Goal: Task Accomplishment & Management: Manage account settings

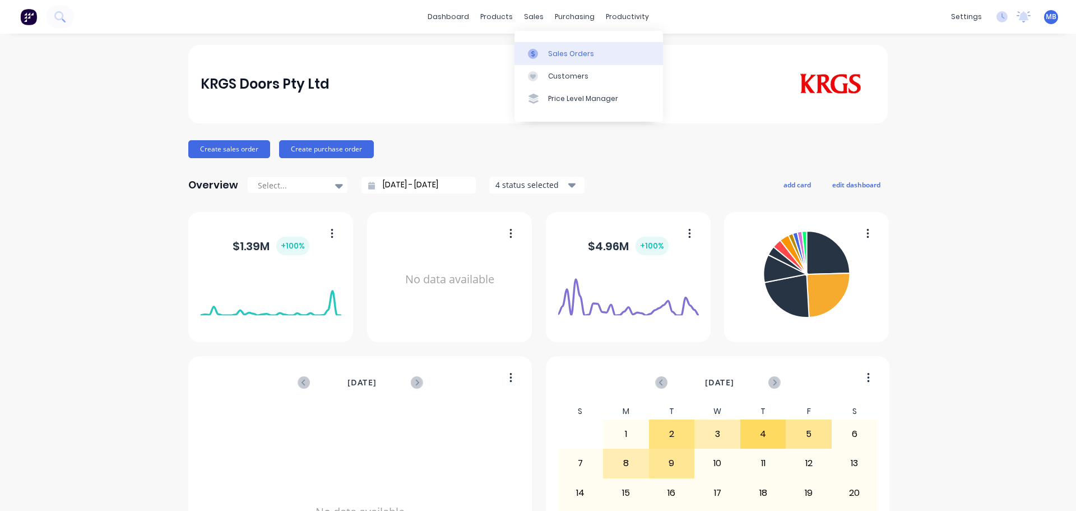
drag, startPoint x: 526, startPoint y: 12, endPoint x: 553, endPoint y: 44, distance: 41.4
click at [528, 17] on div "sales" at bounding box center [533, 16] width 31 height 17
click at [557, 56] on div "Sales Orders" at bounding box center [571, 54] width 46 height 10
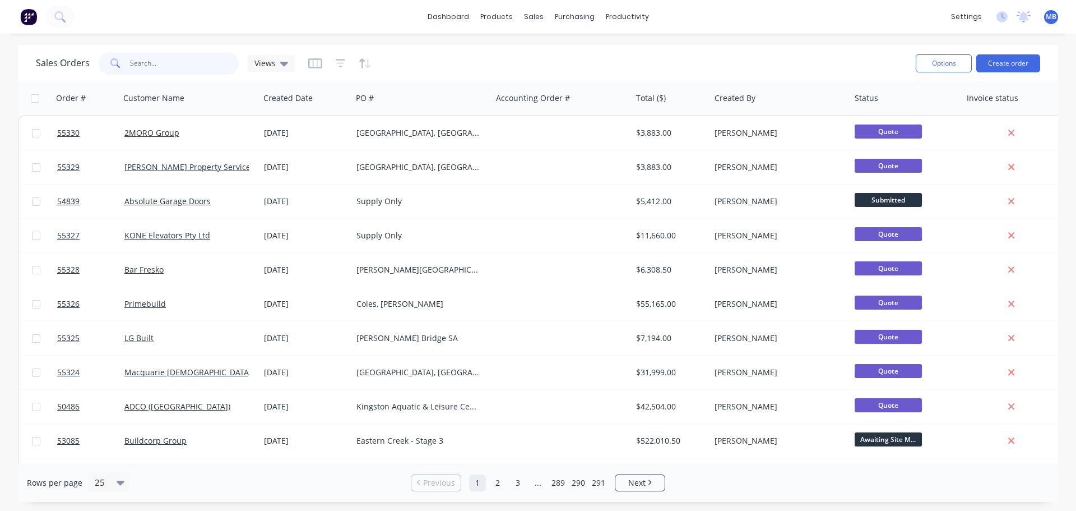
drag, startPoint x: 170, startPoint y: 66, endPoint x: 17, endPoint y: 48, distance: 153.6
click at [17, 48] on div "Sales Orders Views Options Create order Order # Customer Name Created Date PO #…" at bounding box center [538, 273] width 1076 height 457
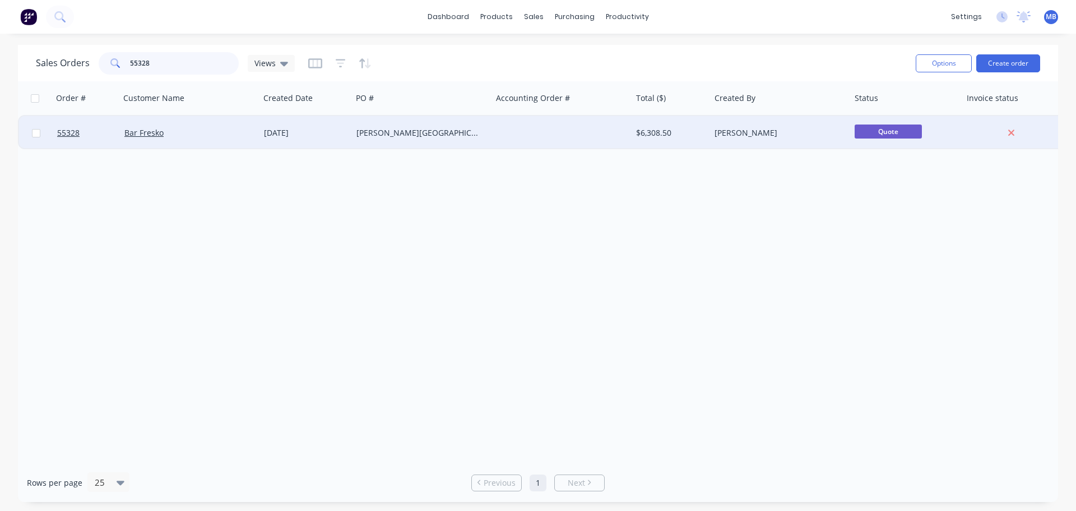
type input "55328"
click at [721, 133] on div "[PERSON_NAME]" at bounding box center [777, 132] width 124 height 11
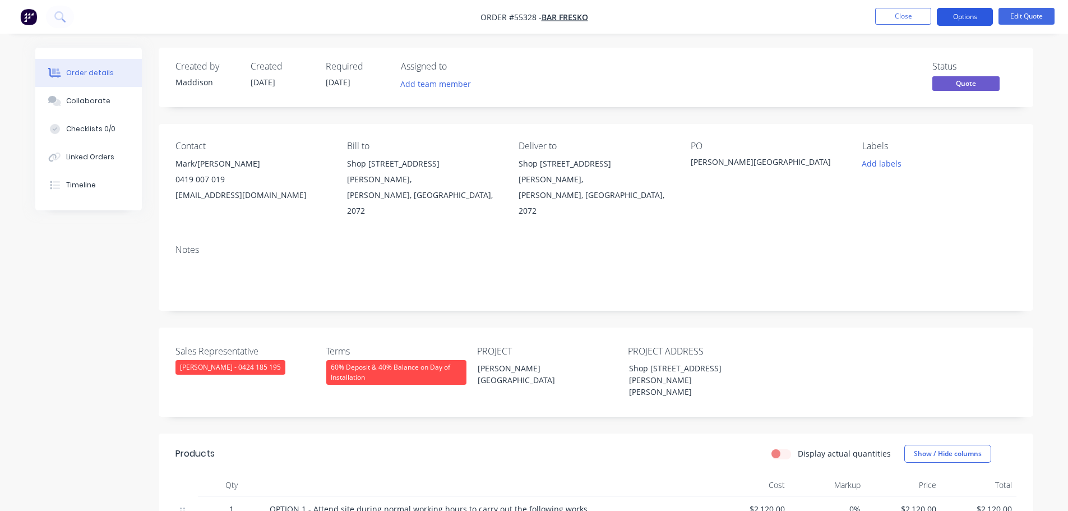
click at [963, 19] on button "Options" at bounding box center [965, 17] width 56 height 18
click at [1021, 178] on div "Contact Mark/[PERSON_NAME] [PHONE_NUMBER] [EMAIL_ADDRESS][DOMAIN_NAME] Bill to …" at bounding box center [596, 180] width 874 height 112
click at [957, 87] on span "Quote" at bounding box center [965, 83] width 67 height 14
click at [1026, 15] on button "Edit Quote" at bounding box center [1026, 16] width 56 height 17
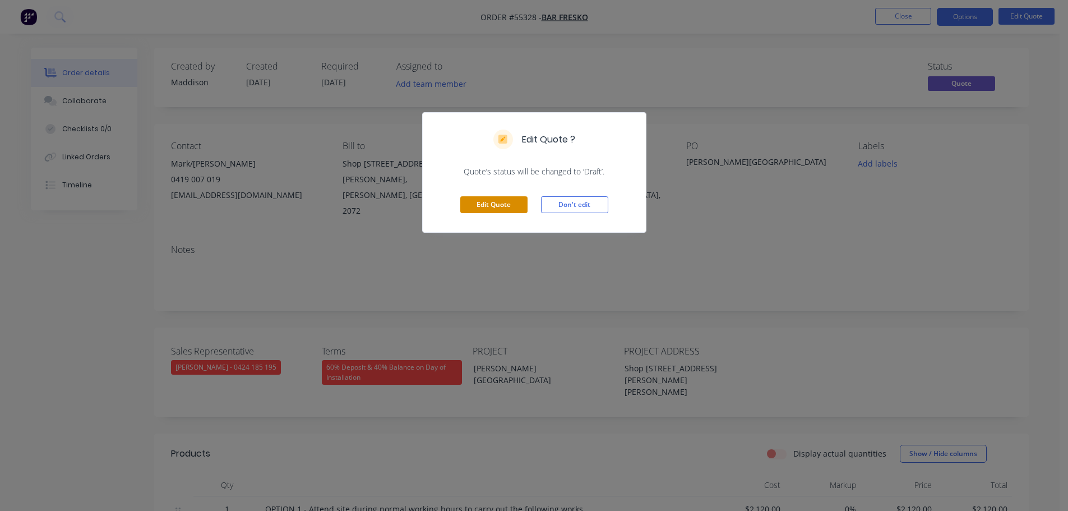
click at [477, 207] on button "Edit Quote" at bounding box center [493, 204] width 67 height 17
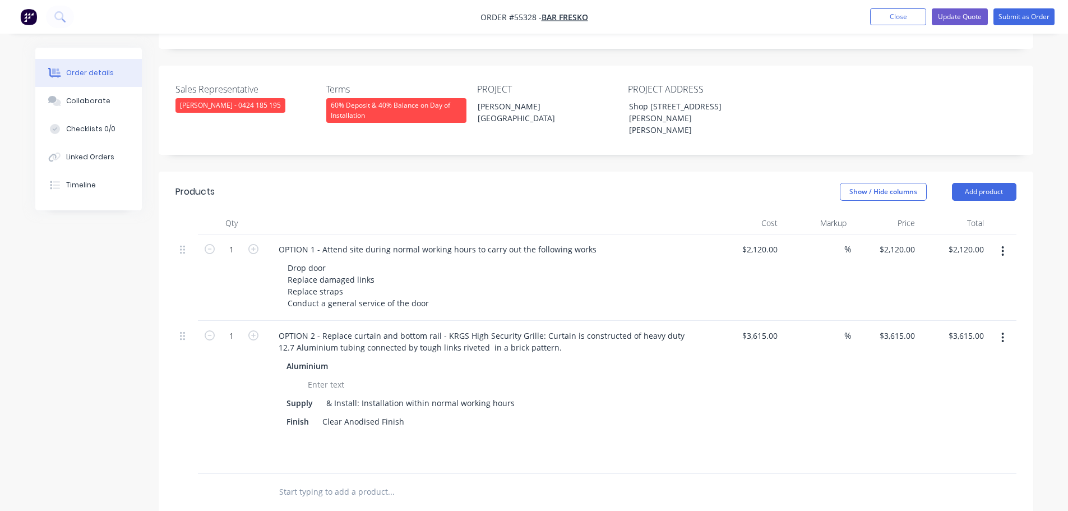
scroll to position [280, 0]
type input "3615"
click at [757, 338] on div "3615 $3,615.00" at bounding box center [758, 335] width 45 height 16
type input "$0.00"
type input "0"
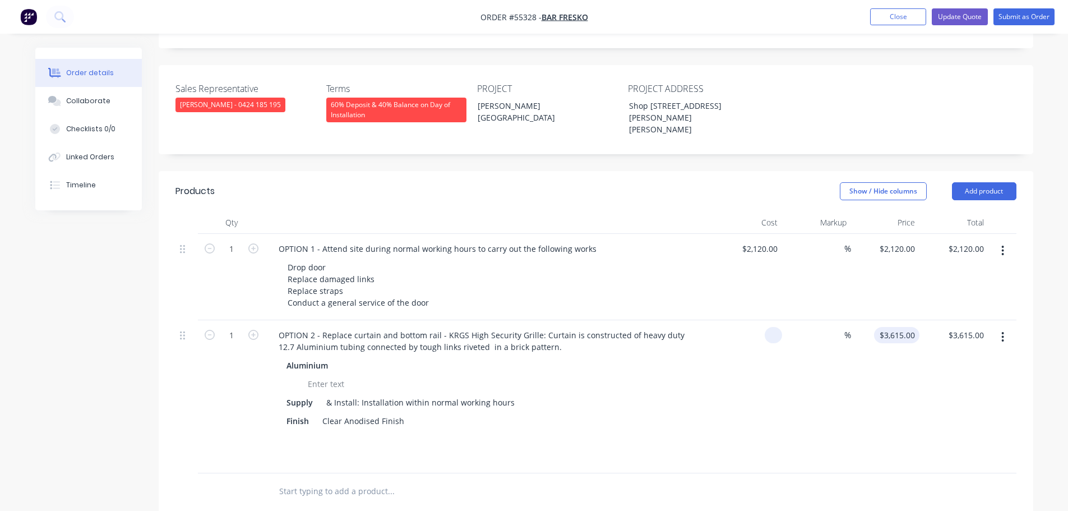
type input "$0.00"
click at [892, 337] on div "0 0" at bounding box center [885, 396] width 69 height 153
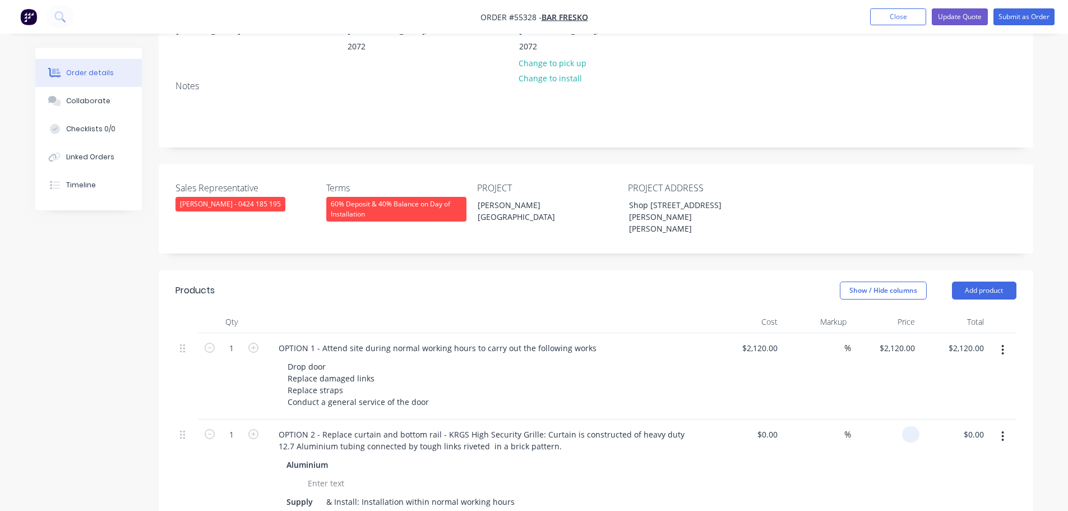
scroll to position [168, 0]
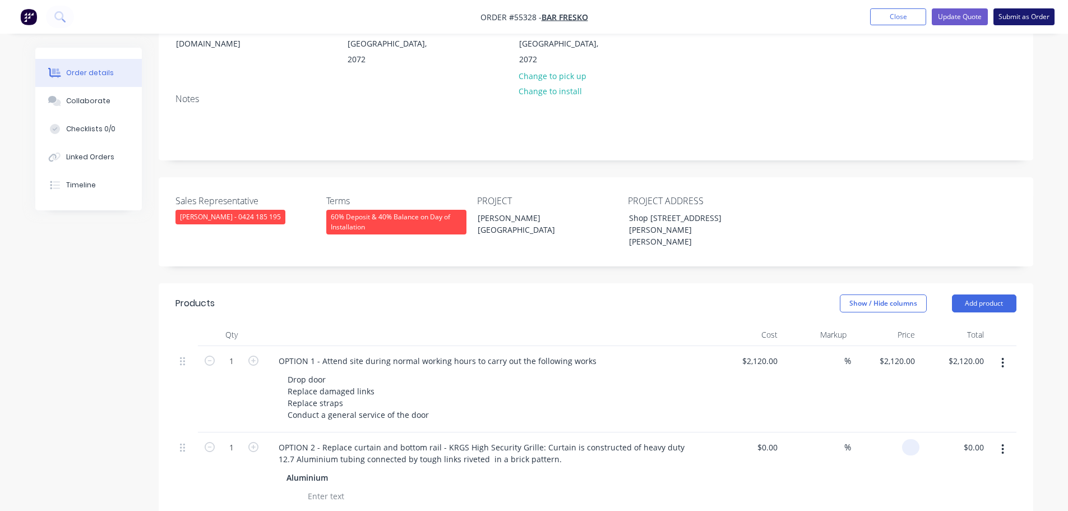
type input "$0.00"
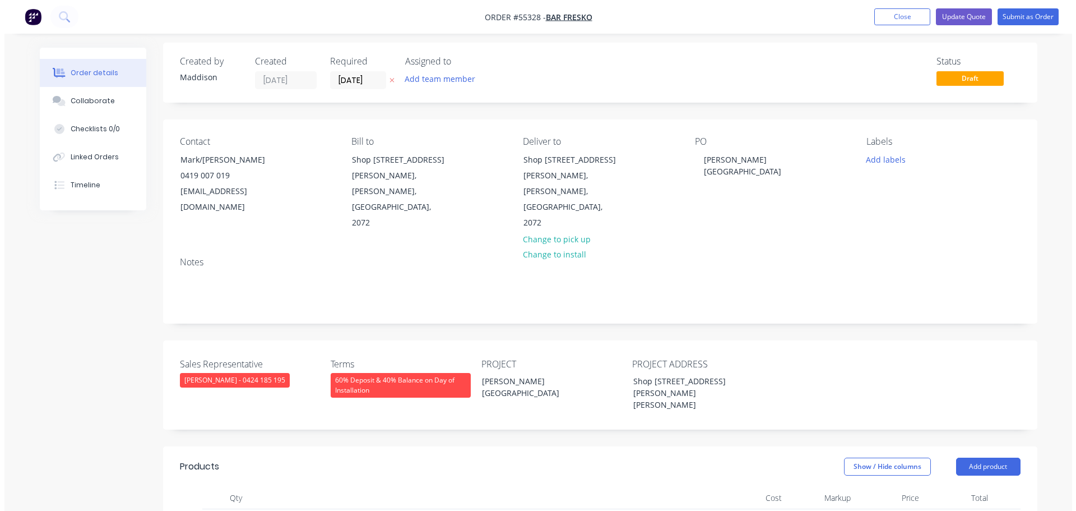
scroll to position [0, 0]
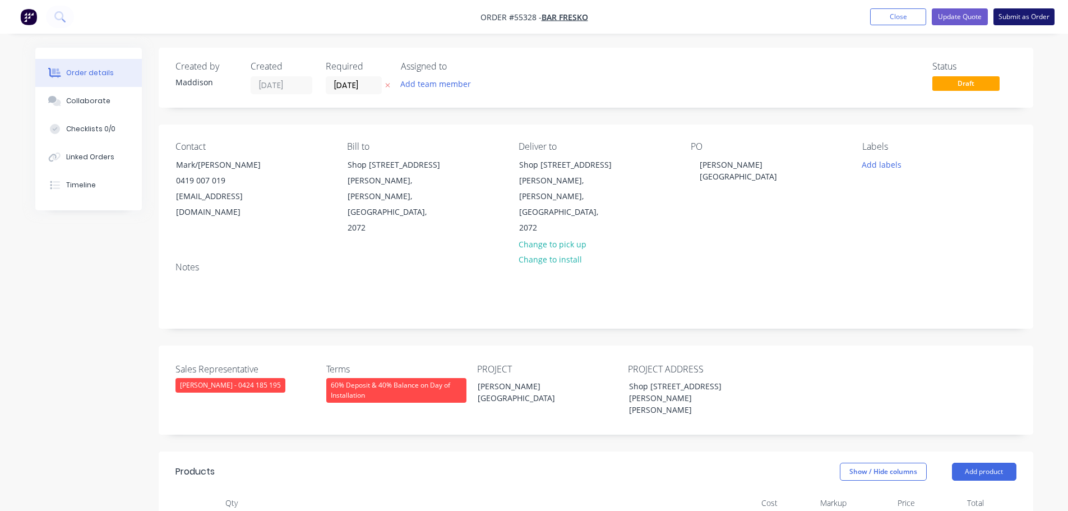
click at [1011, 20] on button "Submit as Order" at bounding box center [1023, 16] width 61 height 17
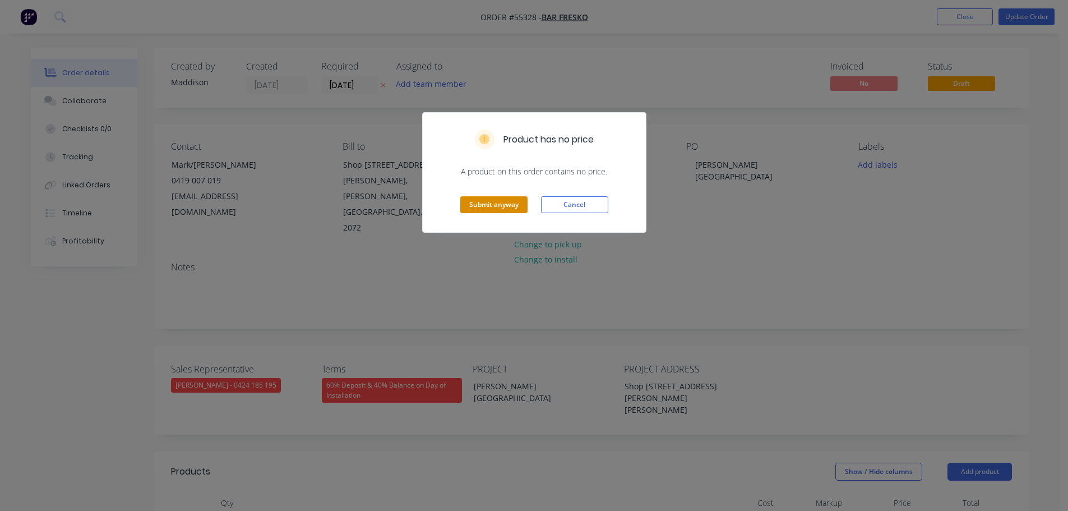
click at [490, 203] on button "Submit anyway" at bounding box center [493, 204] width 67 height 17
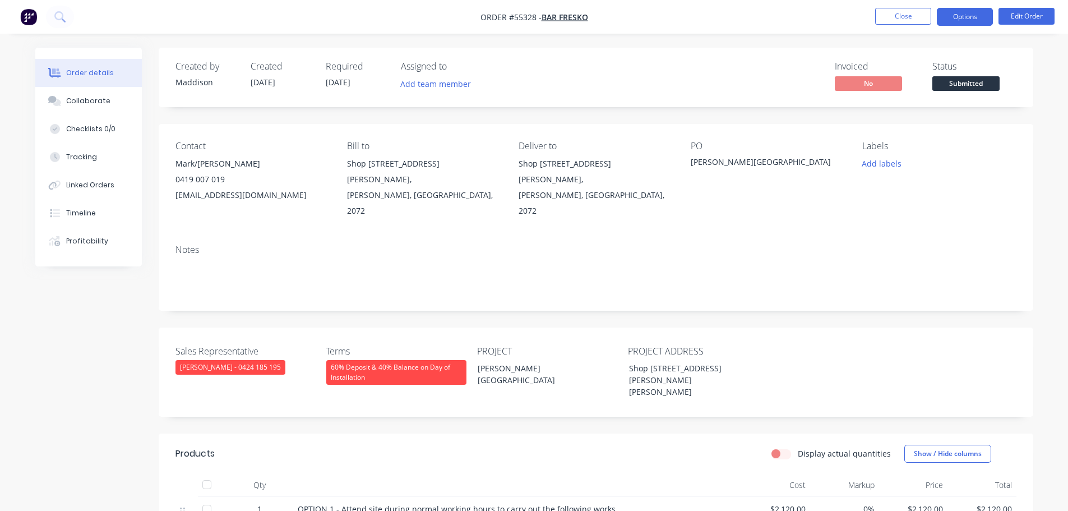
click at [952, 17] on button "Options" at bounding box center [965, 17] width 56 height 18
click at [1013, 177] on div "Labels Add labels" at bounding box center [939, 180] width 154 height 78
click at [967, 85] on span "Submitted" at bounding box center [965, 83] width 67 height 14
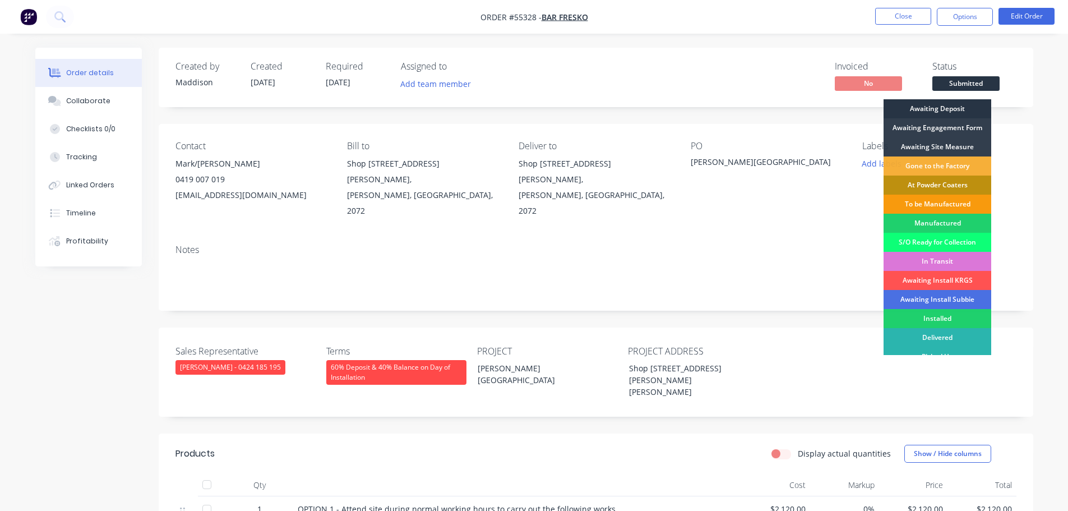
click at [940, 106] on div "Awaiting Deposit" at bounding box center [937, 108] width 108 height 19
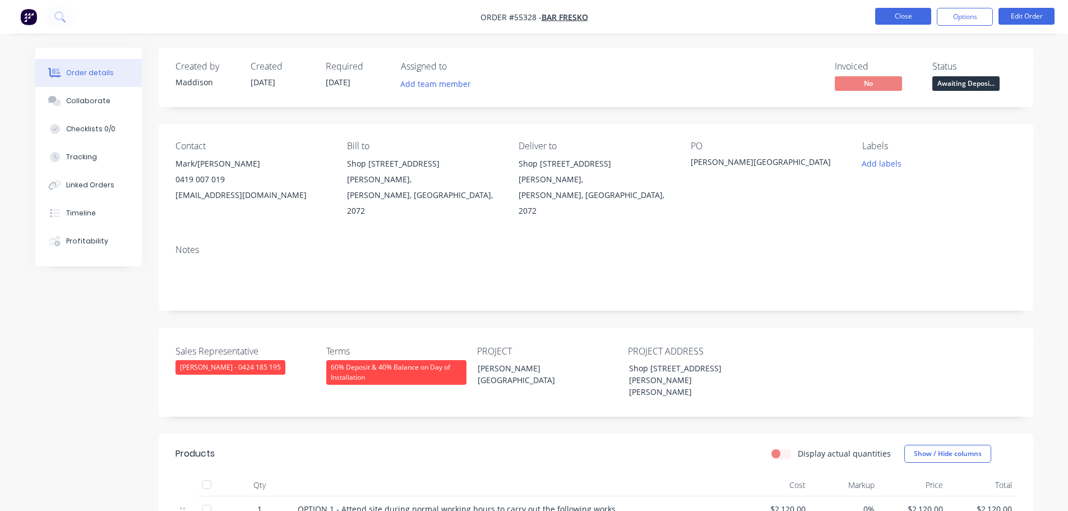
click at [904, 19] on button "Close" at bounding box center [903, 16] width 56 height 17
